Goal: Task Accomplishment & Management: Use online tool/utility

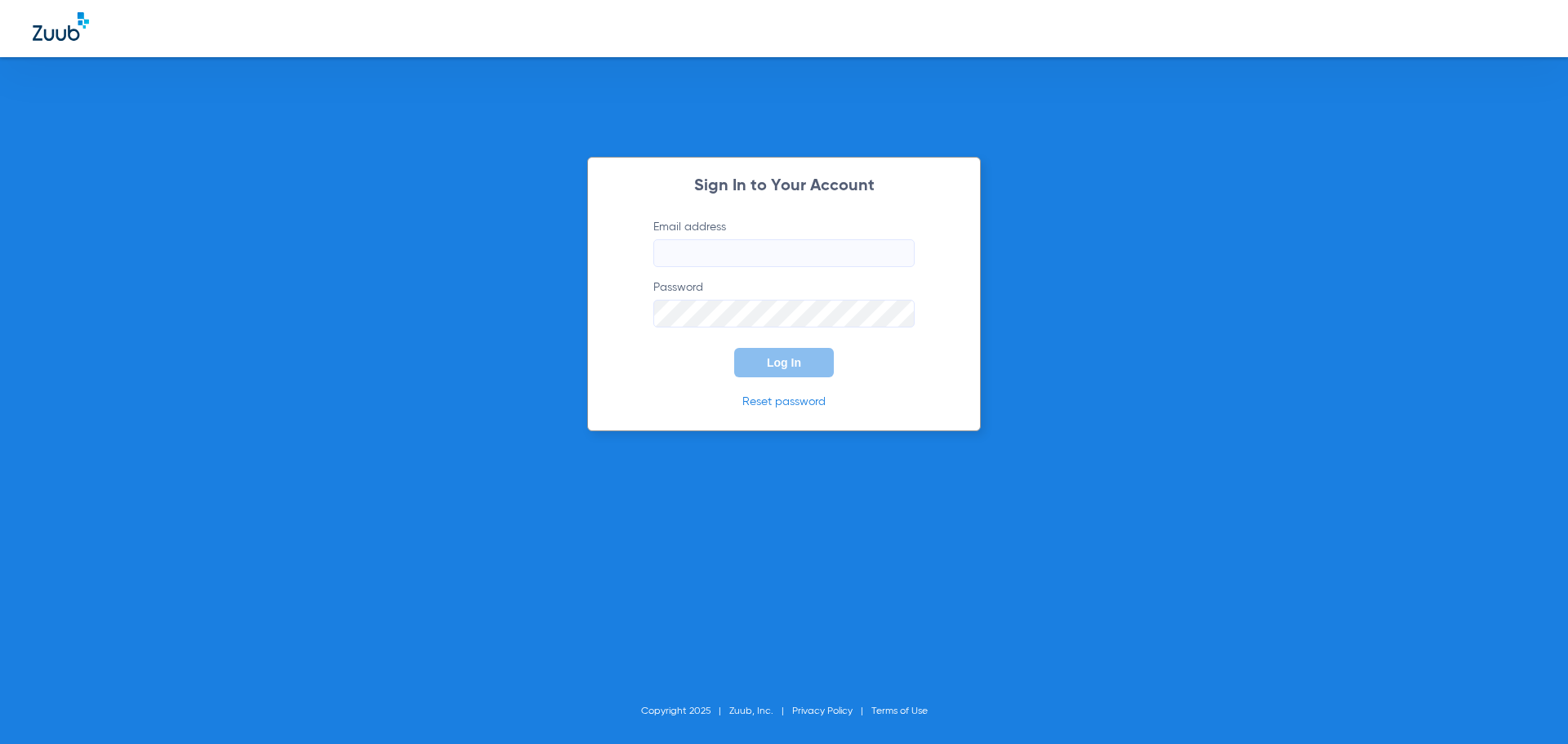
type input "mandijuedeman@gmail.com"
click at [781, 363] on span "Log In" at bounding box center [784, 362] width 35 height 13
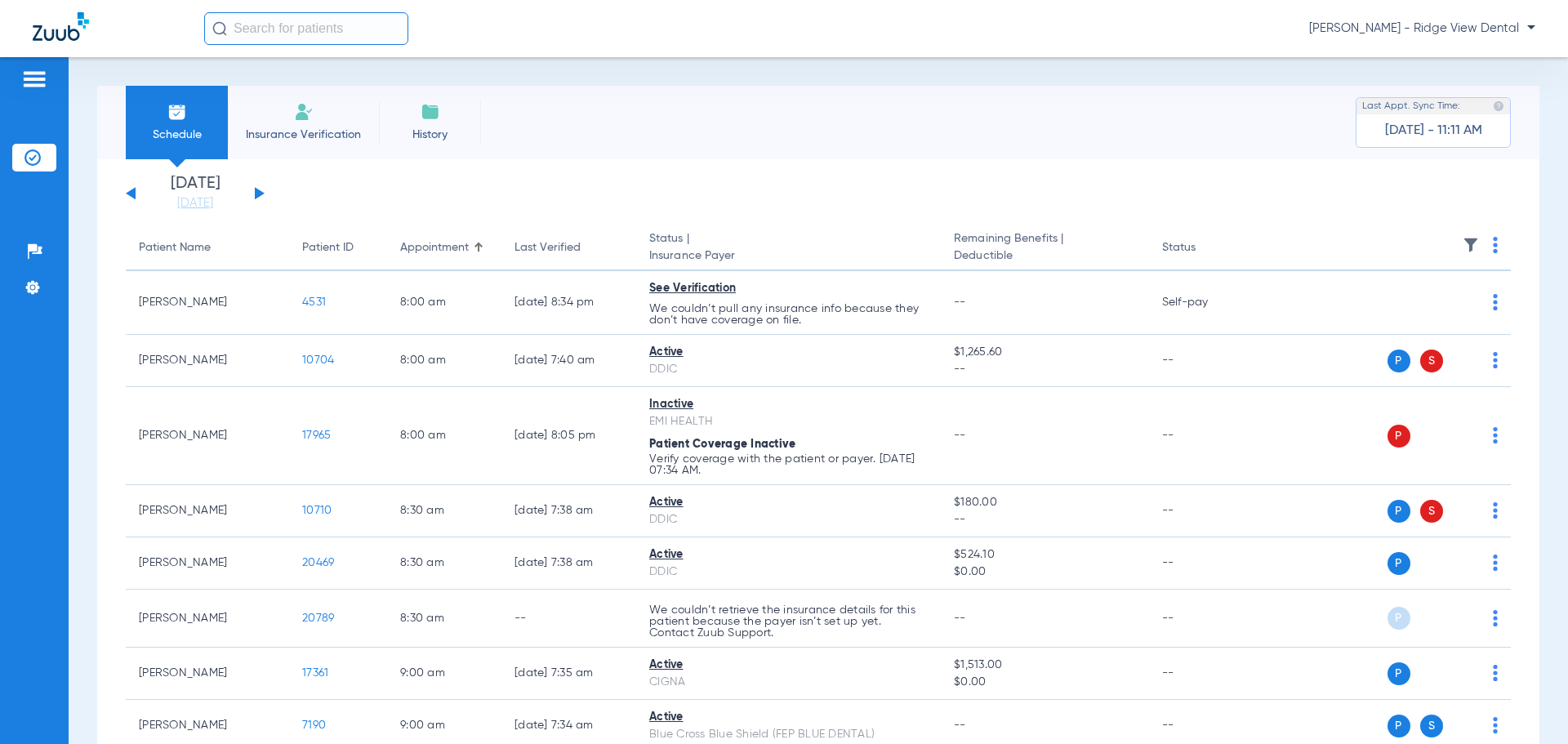
click at [261, 194] on button at bounding box center [260, 192] width 10 height 12
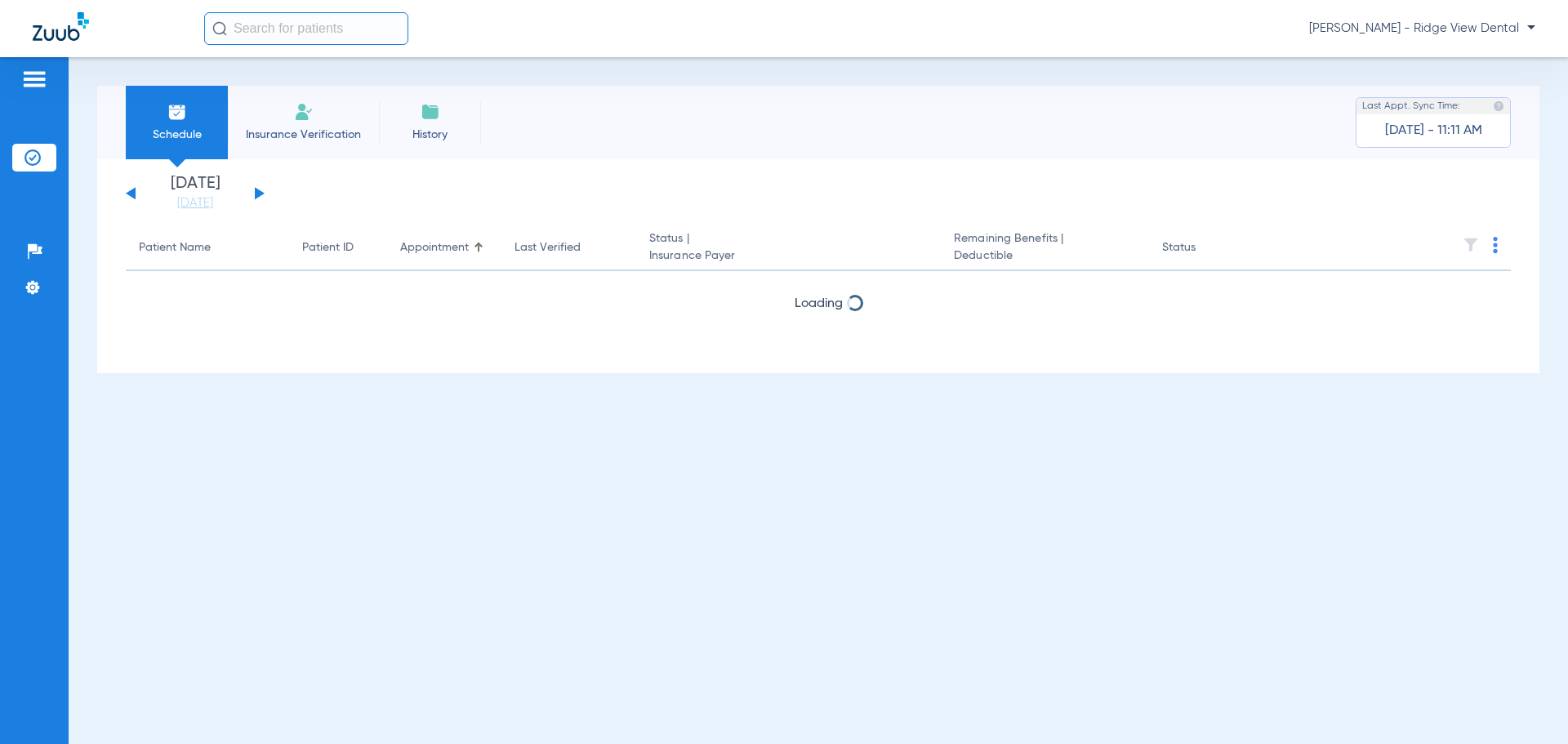
click at [261, 194] on button at bounding box center [260, 192] width 10 height 12
click at [261, 194] on button at bounding box center [260, 192] width 10 height 12
click at [262, 194] on button at bounding box center [260, 192] width 10 height 12
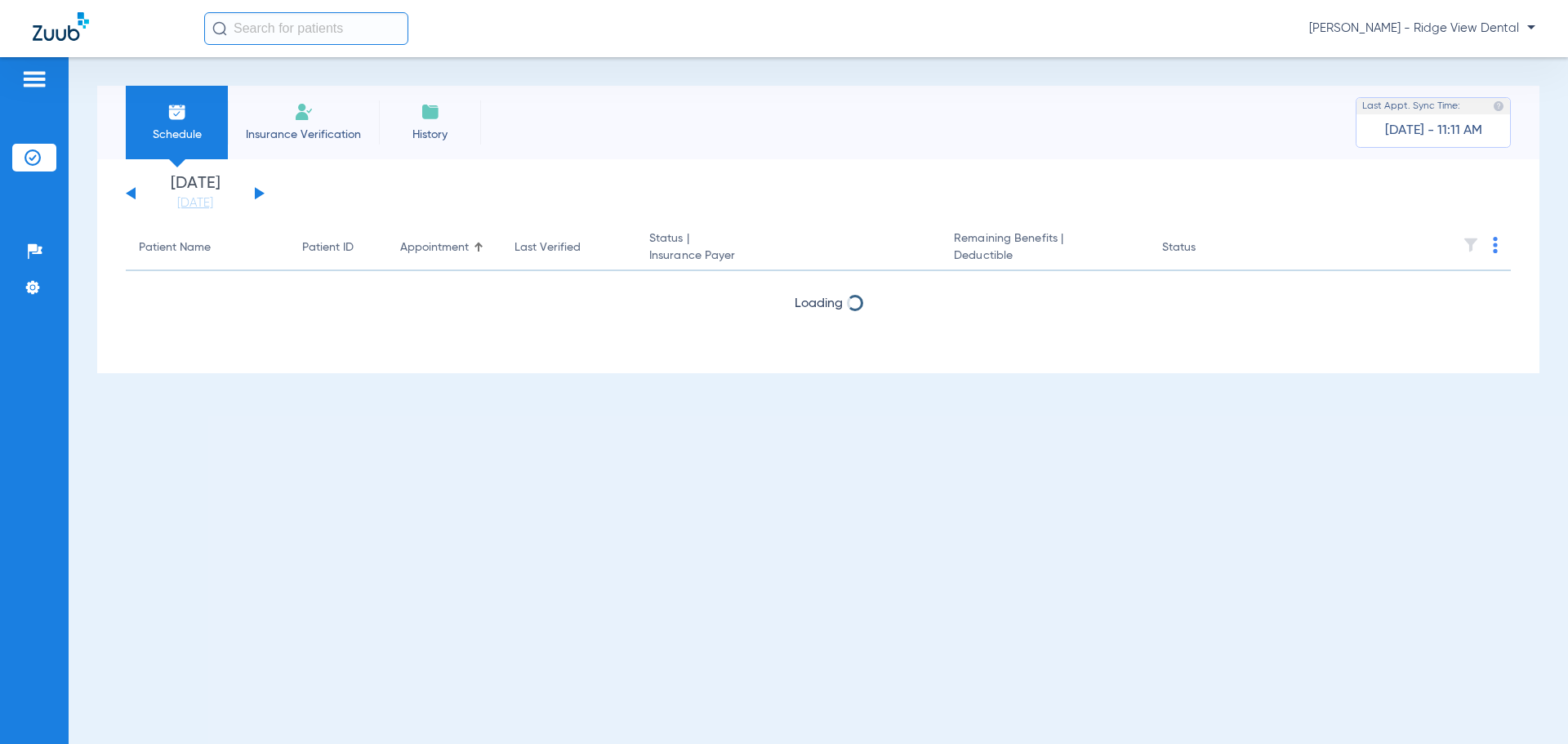
click at [262, 195] on div "[DATE] [DATE] [DATE] [DATE] [DATE] [DATE] [DATE] [DATE] [DATE] [DATE] [DATE] [D…" at bounding box center [195, 193] width 138 height 36
click at [257, 192] on button at bounding box center [260, 192] width 10 height 12
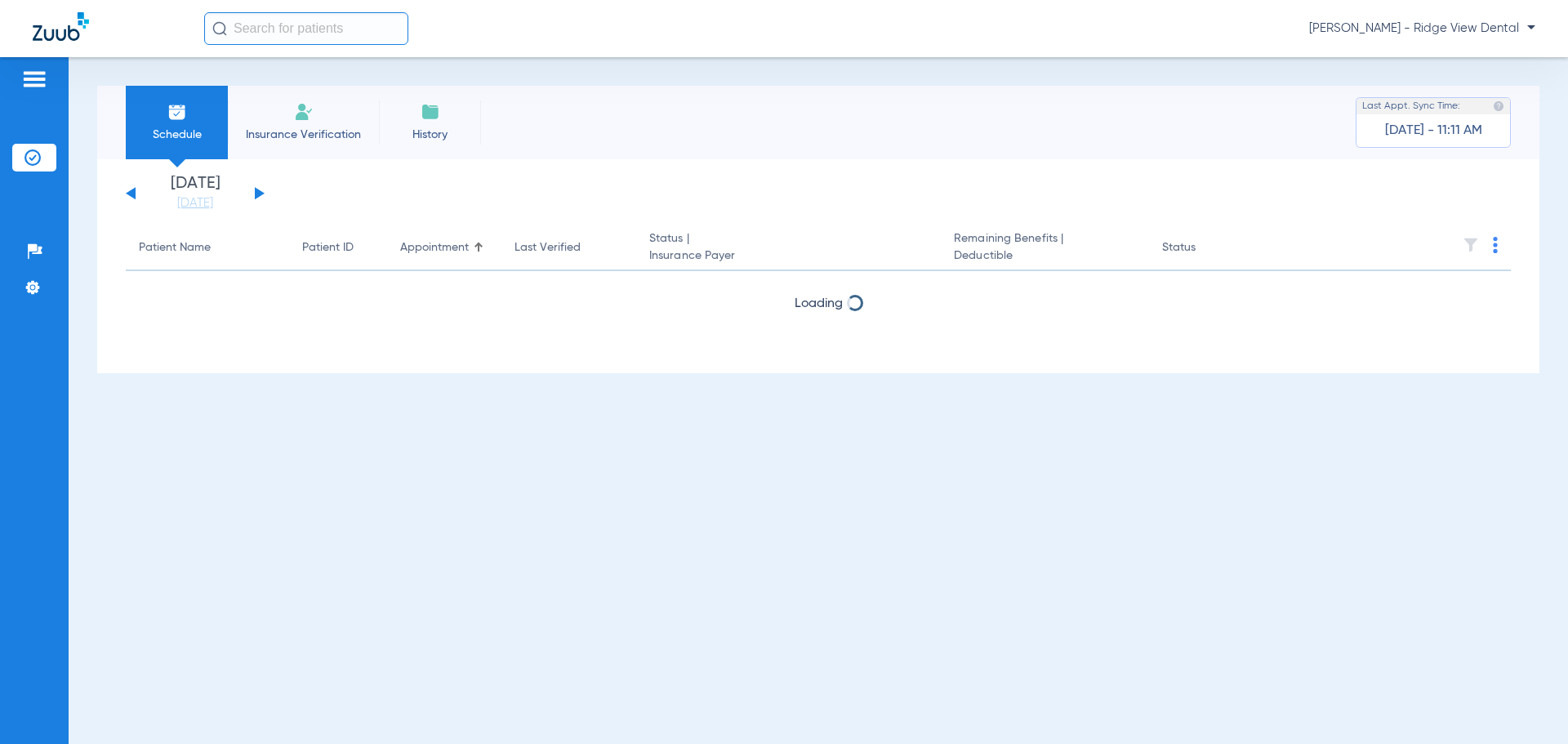
click at [257, 192] on button at bounding box center [260, 192] width 10 height 12
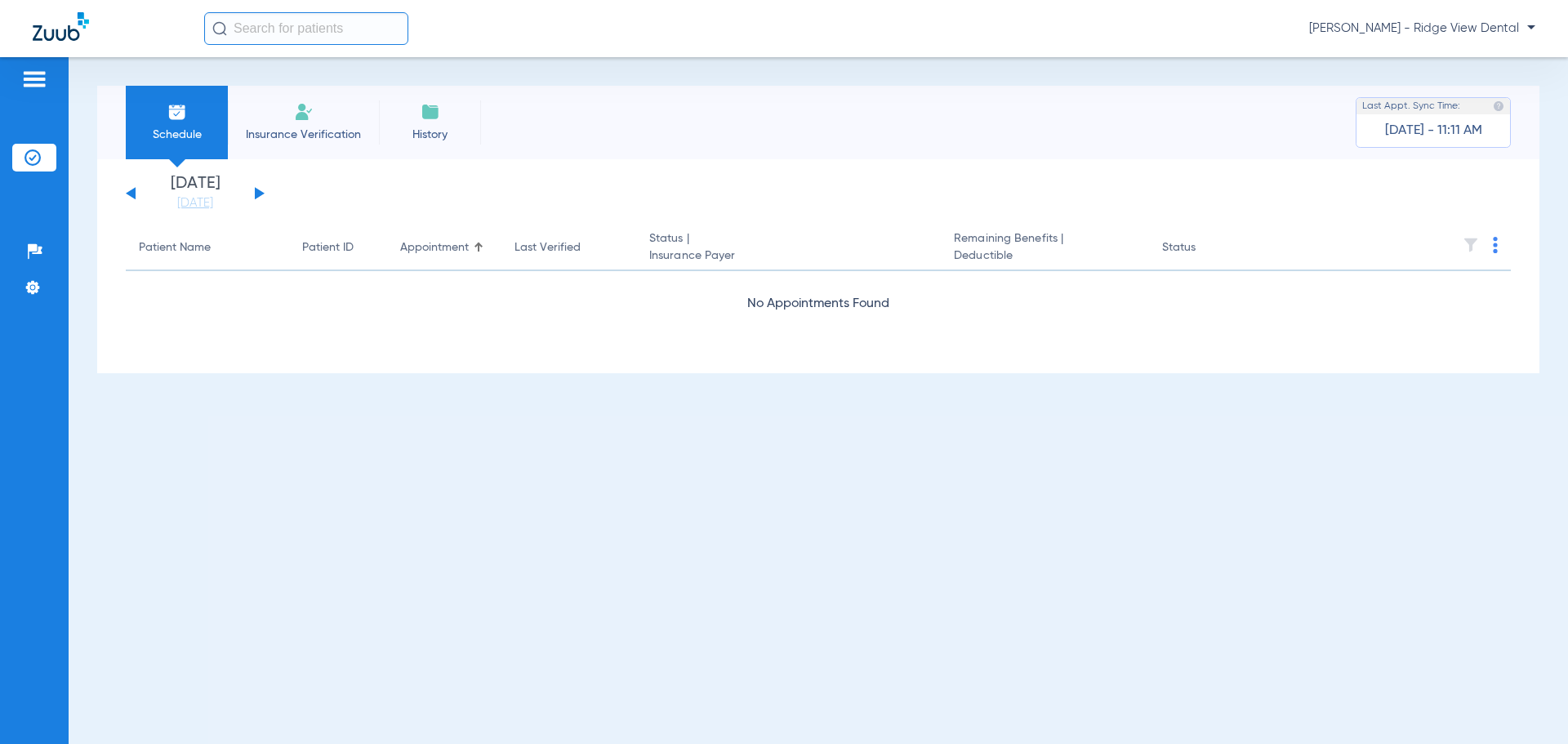
click at [257, 192] on button at bounding box center [260, 192] width 10 height 12
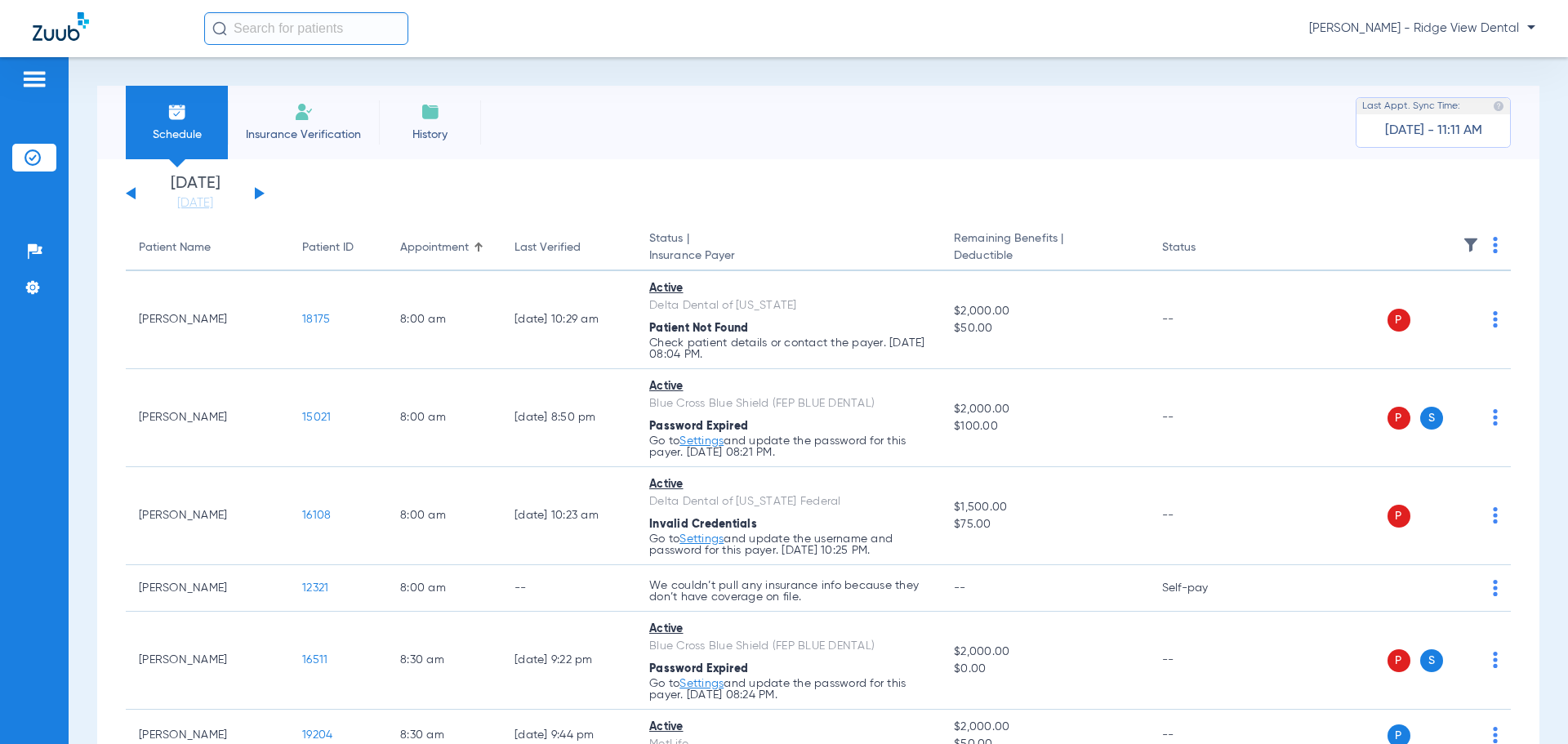
click at [1493, 250] on img at bounding box center [1495, 245] width 5 height 16
click at [1403, 311] on span "Verify All" at bounding box center [1420, 309] width 102 height 12
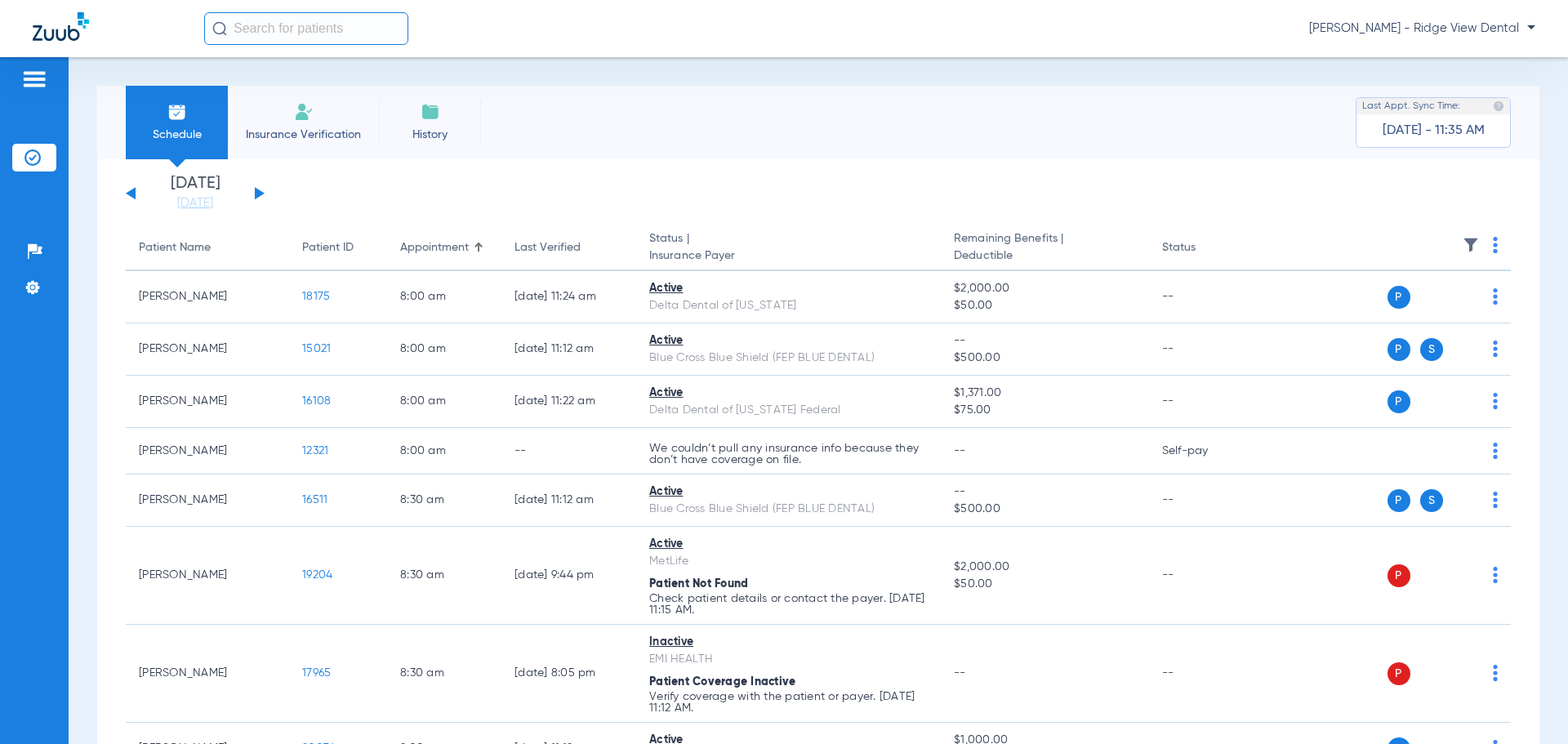
click at [128, 193] on button at bounding box center [130, 192] width 10 height 12
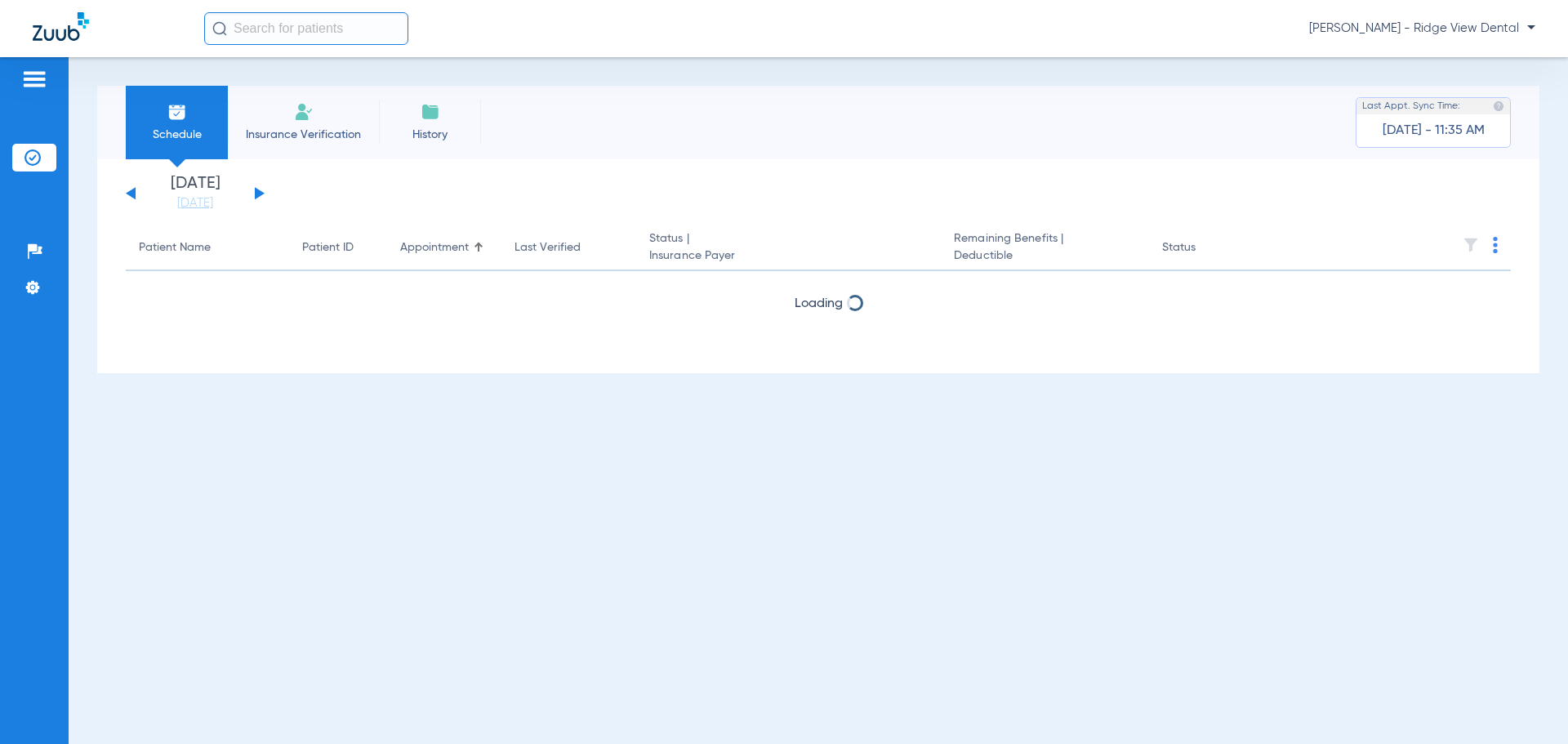
click at [127, 193] on button at bounding box center [130, 192] width 10 height 12
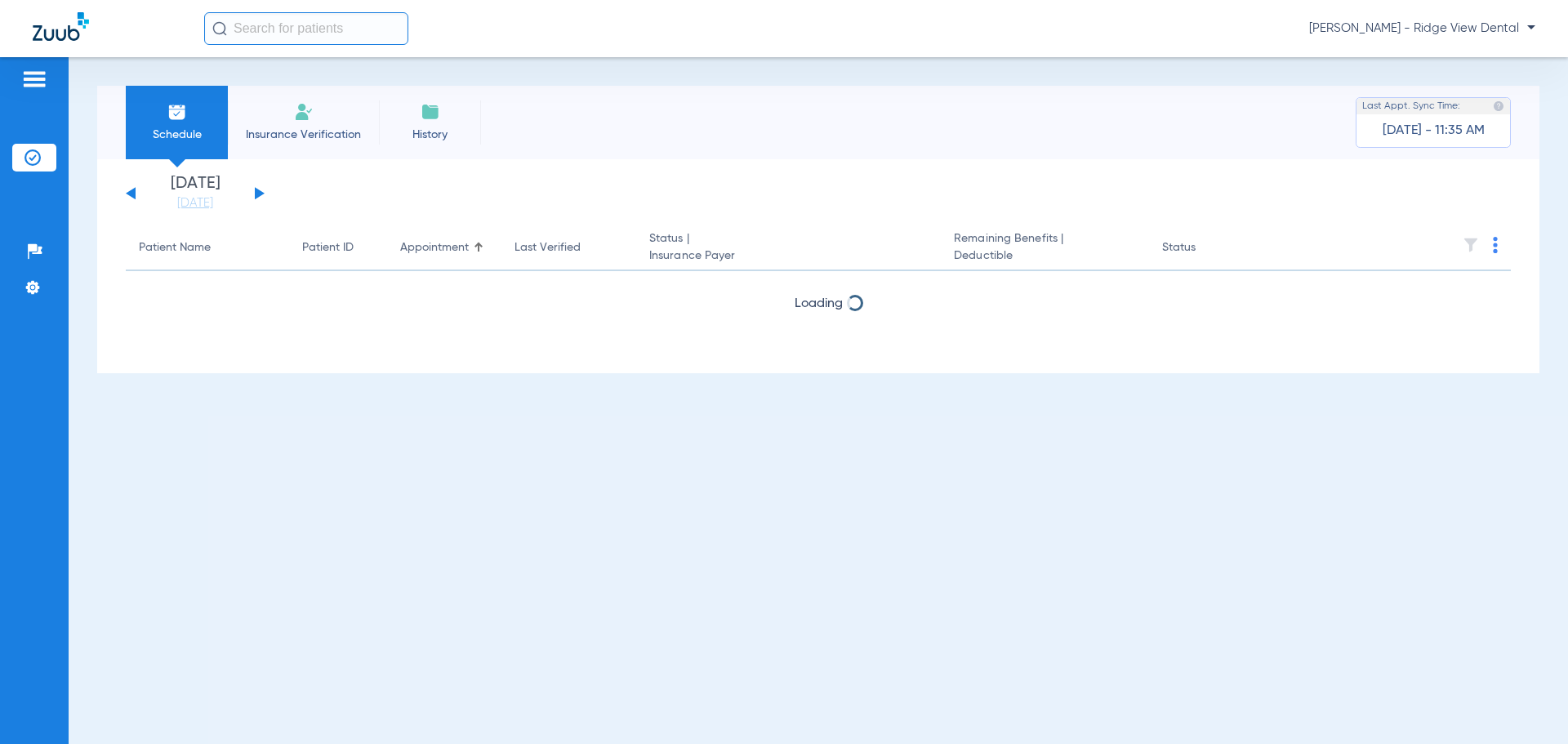
click at [127, 193] on button at bounding box center [130, 192] width 10 height 12
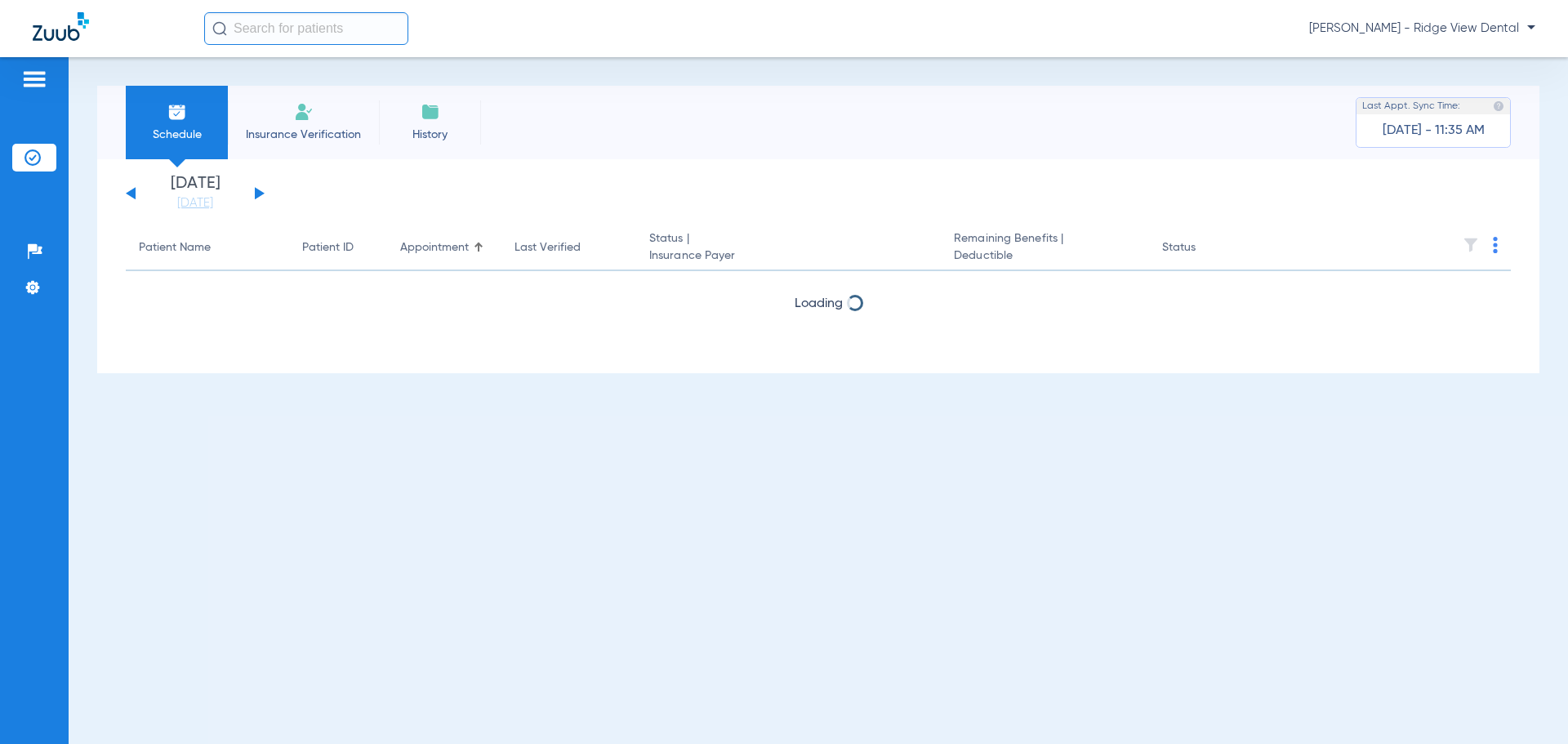
click at [127, 193] on button at bounding box center [130, 192] width 10 height 12
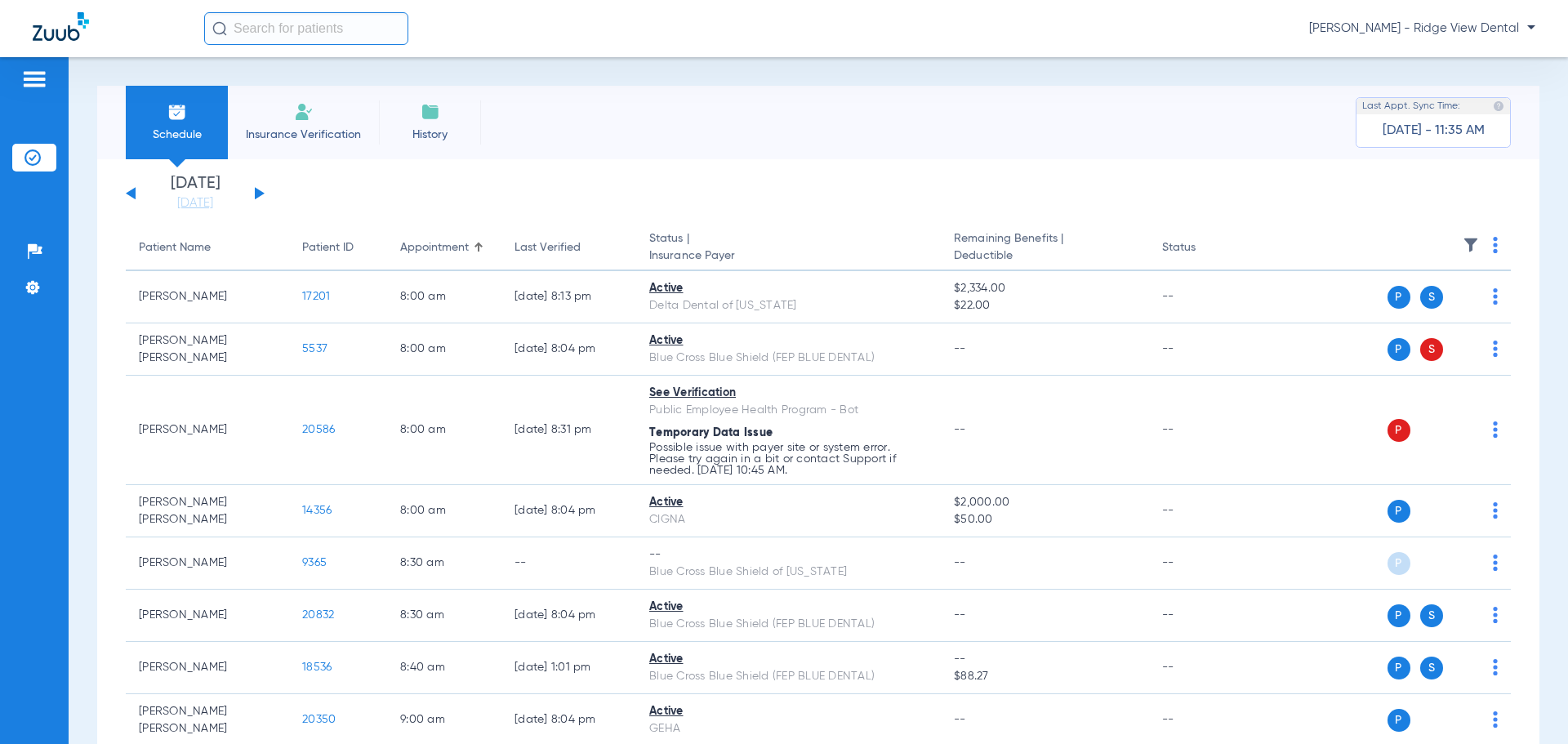
click at [261, 197] on div "[DATE] [DATE] [DATE] [DATE] [DATE] [DATE] [DATE] [DATE] [DATE] [DATE] [DATE] [D…" at bounding box center [195, 193] width 138 height 36
click at [257, 190] on button at bounding box center [260, 192] width 10 height 12
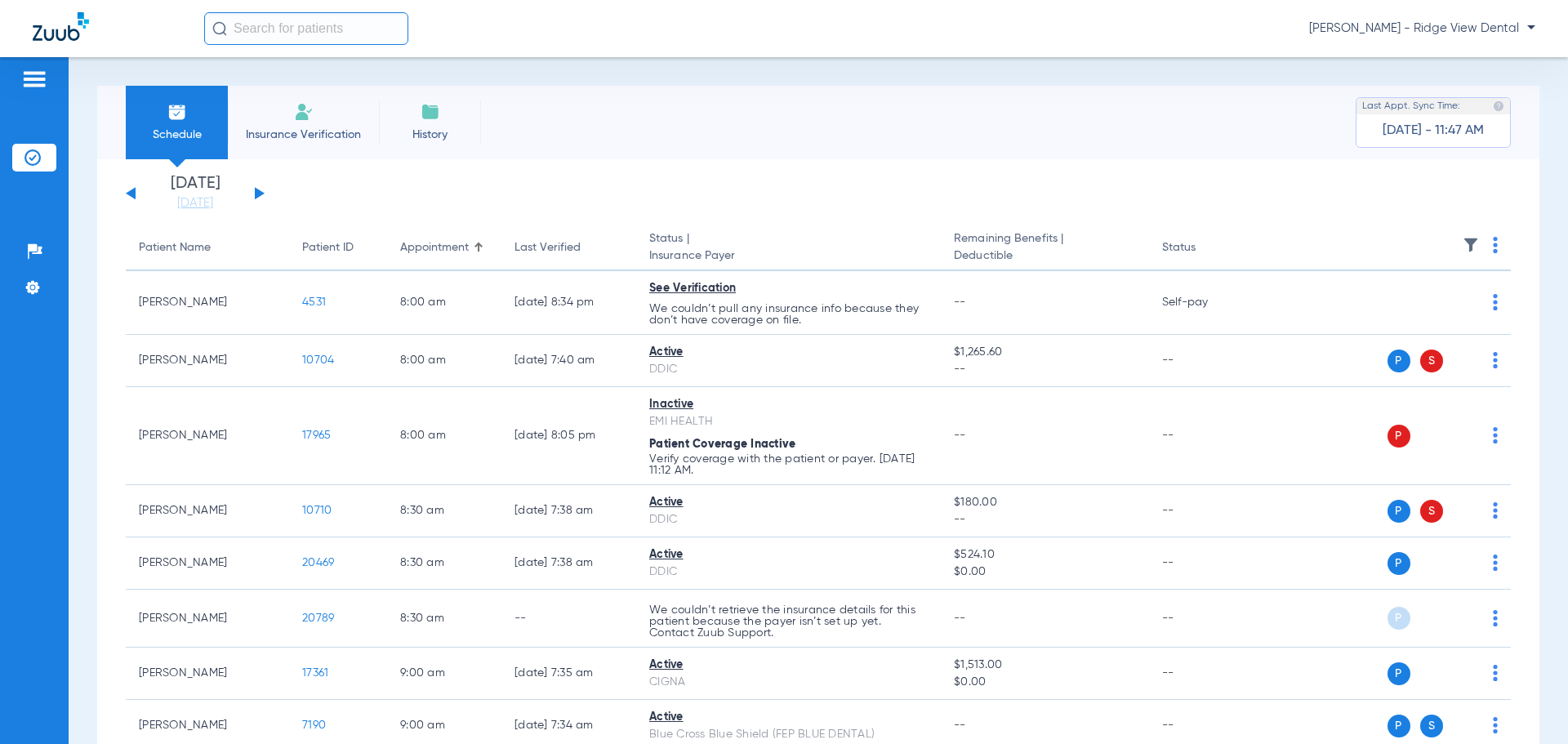
click at [854, 33] on div "[PERSON_NAME] - Ridge View Dental" at bounding box center [869, 28] width 1331 height 33
